Goal: Find specific page/section: Find specific page/section

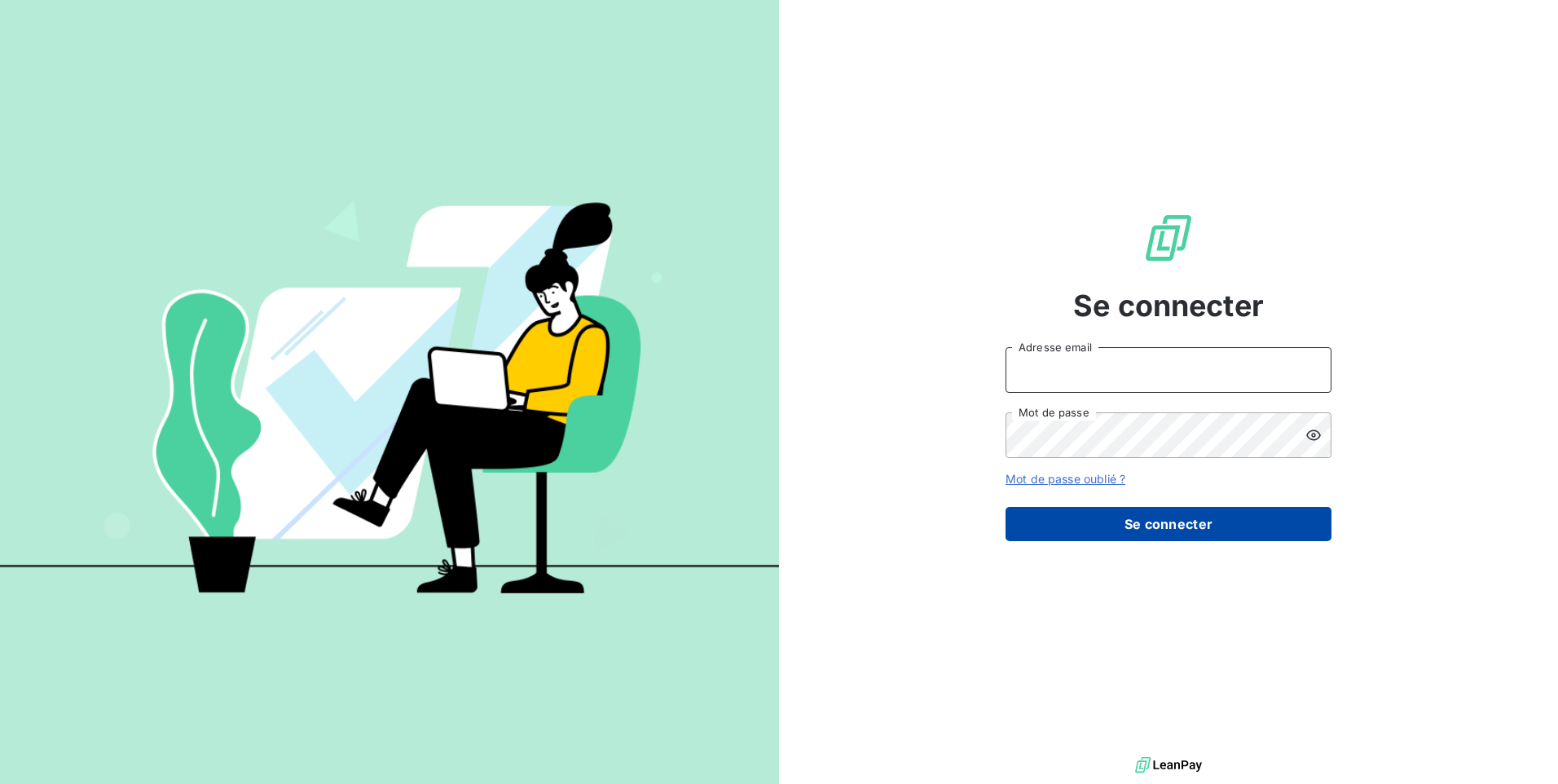
type input "ec@monier-environnement.com"
click at [1177, 522] on button "Se connecter" at bounding box center [1168, 524] width 326 height 34
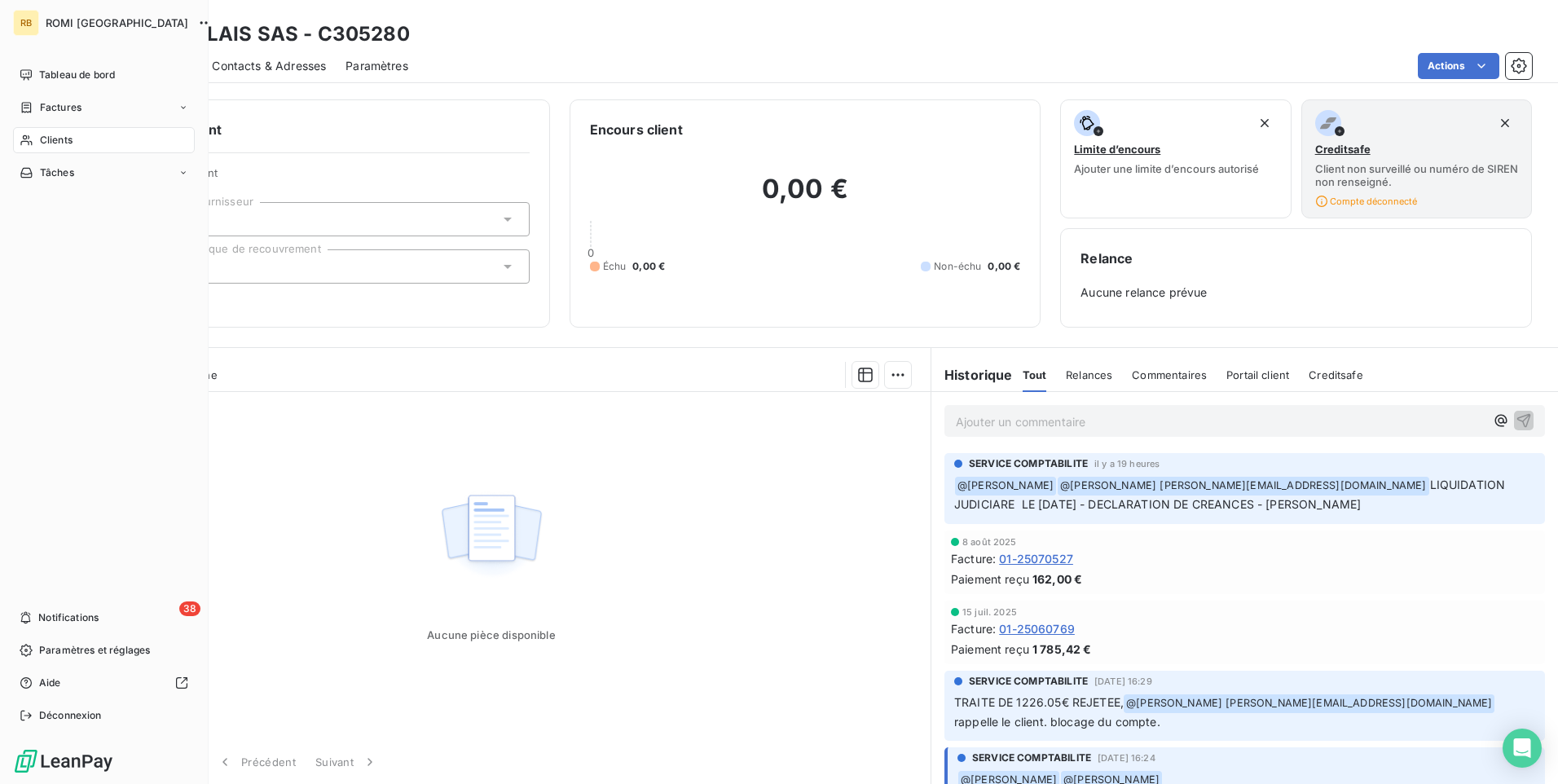
click at [63, 138] on span "Clients" at bounding box center [56, 140] width 33 height 15
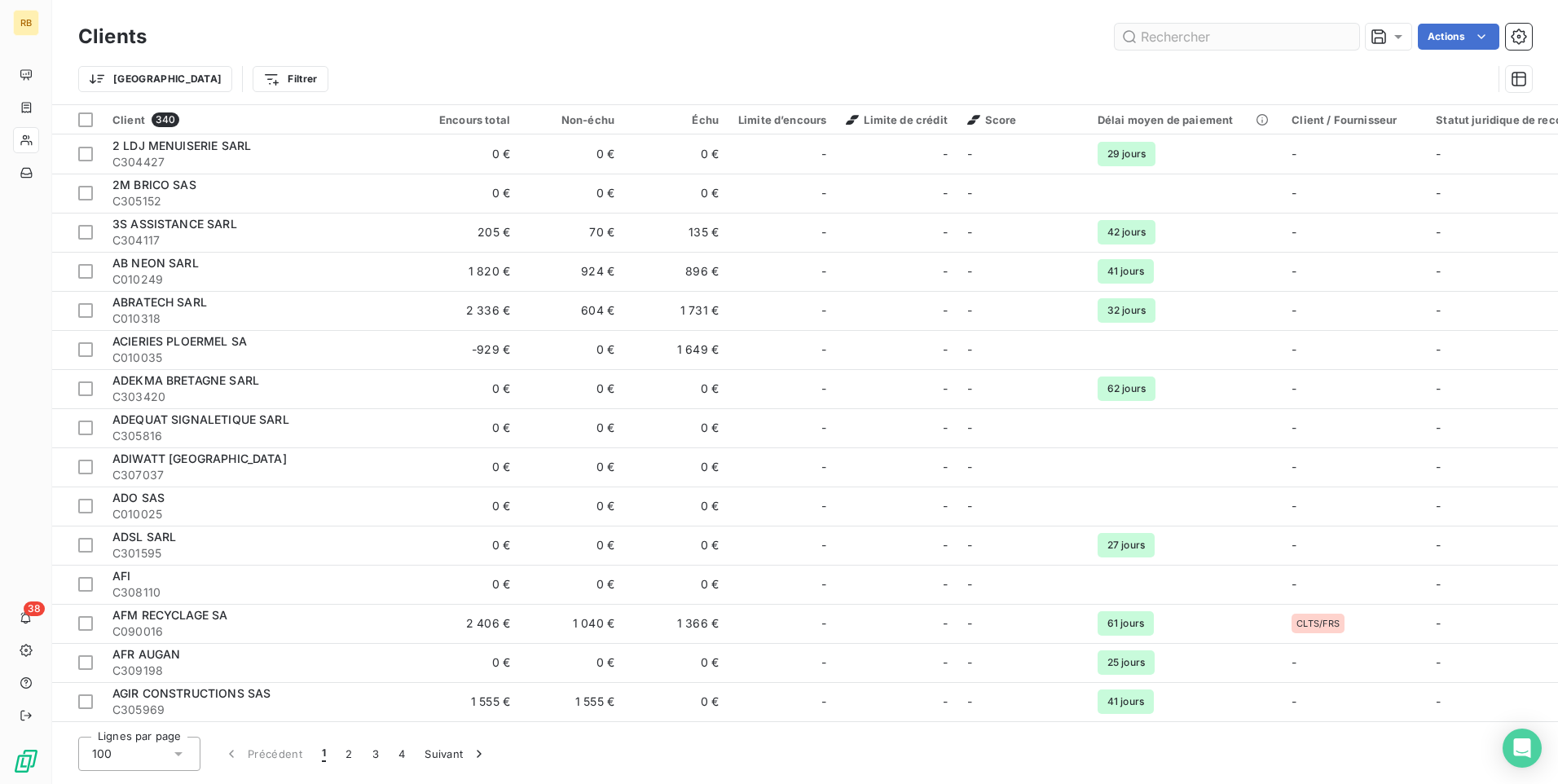
click at [1196, 40] on input "text" at bounding box center [1237, 37] width 245 height 26
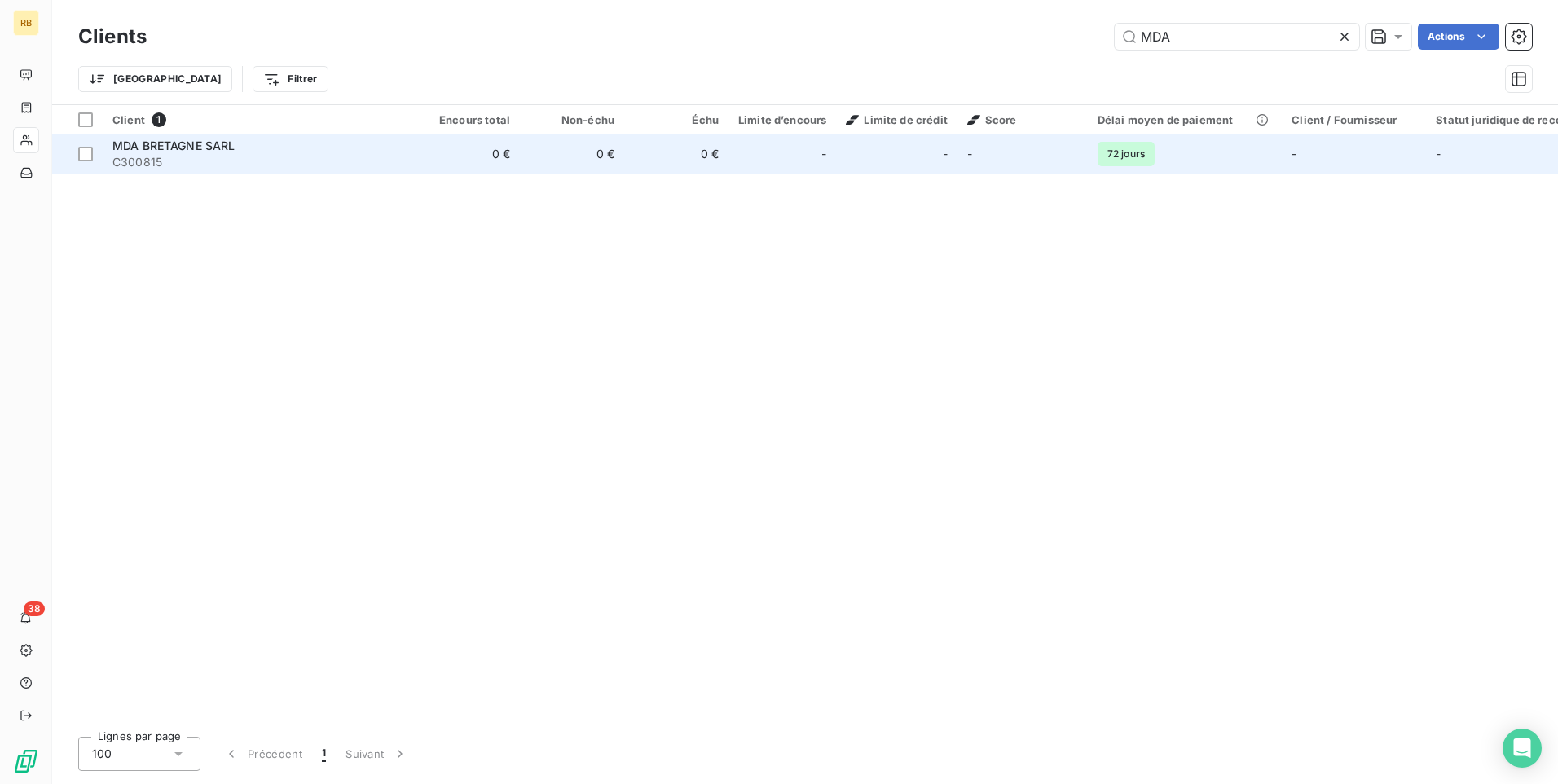
type input "MDA"
click at [201, 144] on span "MDA BRETAGNE SARL" at bounding box center [174, 145] width 123 height 14
